Goal: Communication & Community: Ask a question

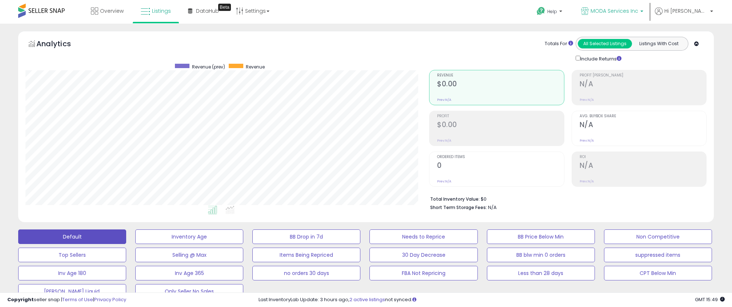
click at [627, 15] on p "MODA Services Inc" at bounding box center [612, 11] width 62 height 9
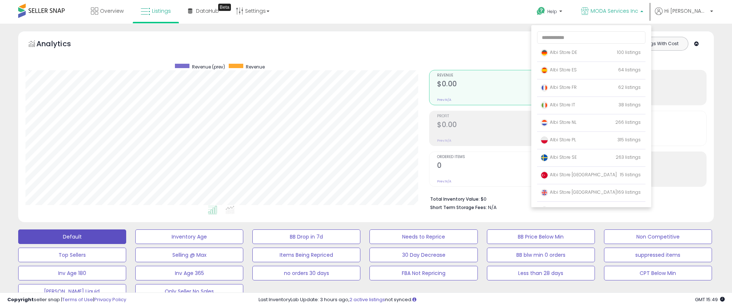
click at [497, 12] on div "Help Contact Support Search Knowledge Hub Request a Feature md sports" at bounding box center [600, 15] width 242 height 31
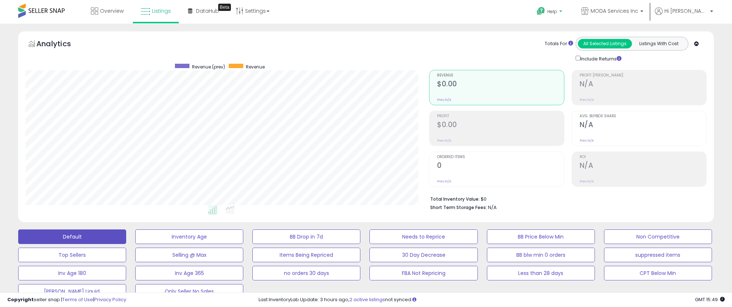
click at [545, 12] on icon at bounding box center [540, 11] width 9 height 9
click at [572, 37] on link "Contact Support" at bounding box center [557, 38] width 39 height 7
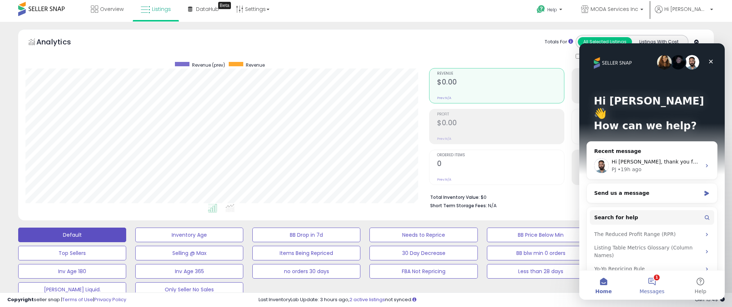
click at [654, 282] on button "1 Messages" at bounding box center [652, 284] width 48 height 29
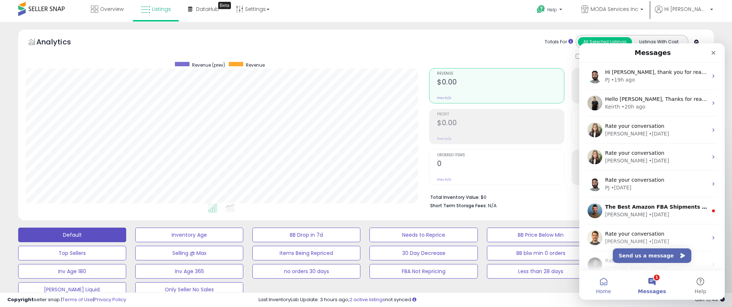
click at [612, 282] on button "Home" at bounding box center [603, 284] width 48 height 29
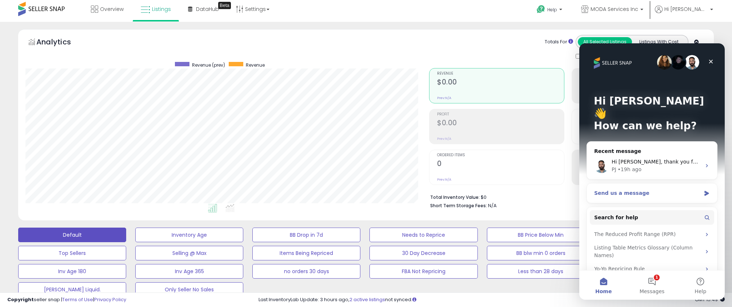
click at [656, 189] on div "Send us a message" at bounding box center [647, 193] width 107 height 8
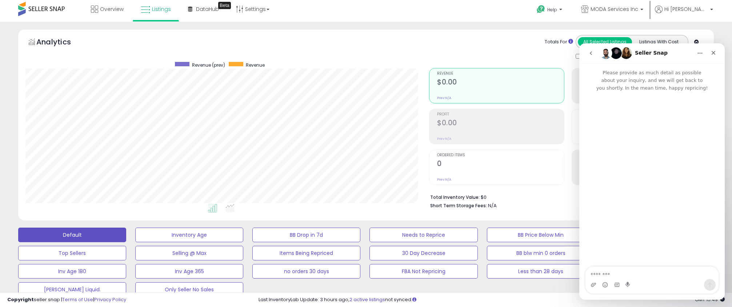
click at [639, 273] on textarea "Message…" at bounding box center [651, 272] width 133 height 12
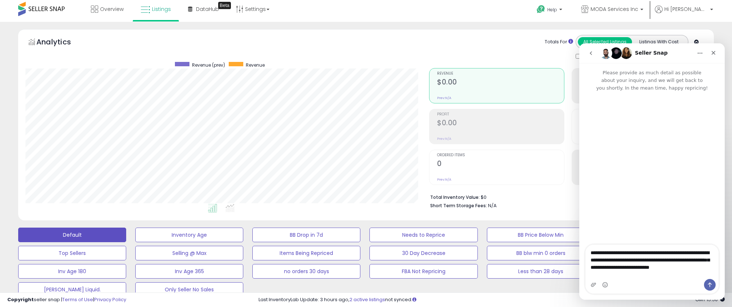
type textarea "**********"
click at [710, 283] on icon "Send a message…" at bounding box center [710, 284] width 4 height 5
